Goal: Task Accomplishment & Management: Use online tool/utility

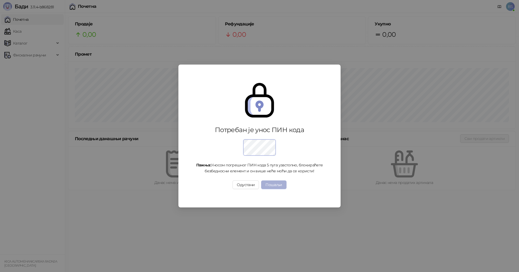
click at [277, 185] on button "Пошаљи" at bounding box center [273, 185] width 25 height 9
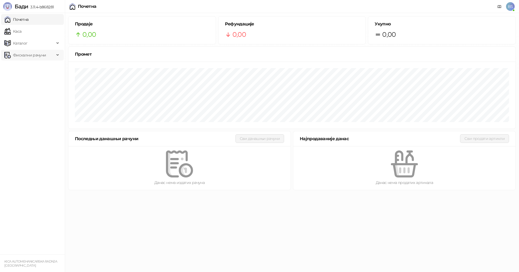
click at [30, 57] on span "Фискални рачуни" at bounding box center [29, 55] width 33 height 11
click at [30, 66] on link "Издати рачуни" at bounding box center [24, 67] width 36 height 11
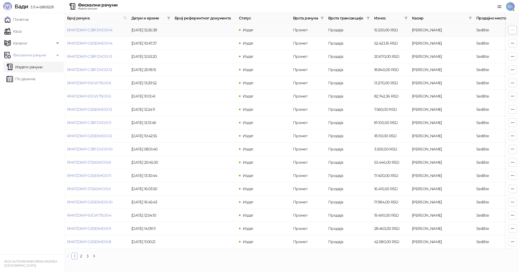
click at [515, 29] on button "button" at bounding box center [512, 30] width 9 height 9
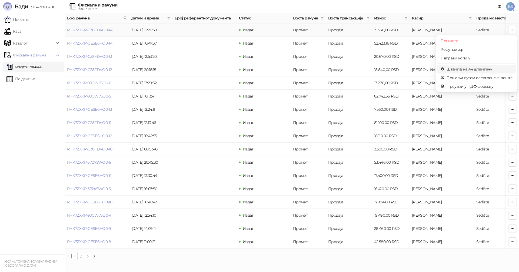
click at [460, 69] on span "Штампај на А4 штампачу" at bounding box center [480, 69] width 66 height 6
